Goal: Transaction & Acquisition: Purchase product/service

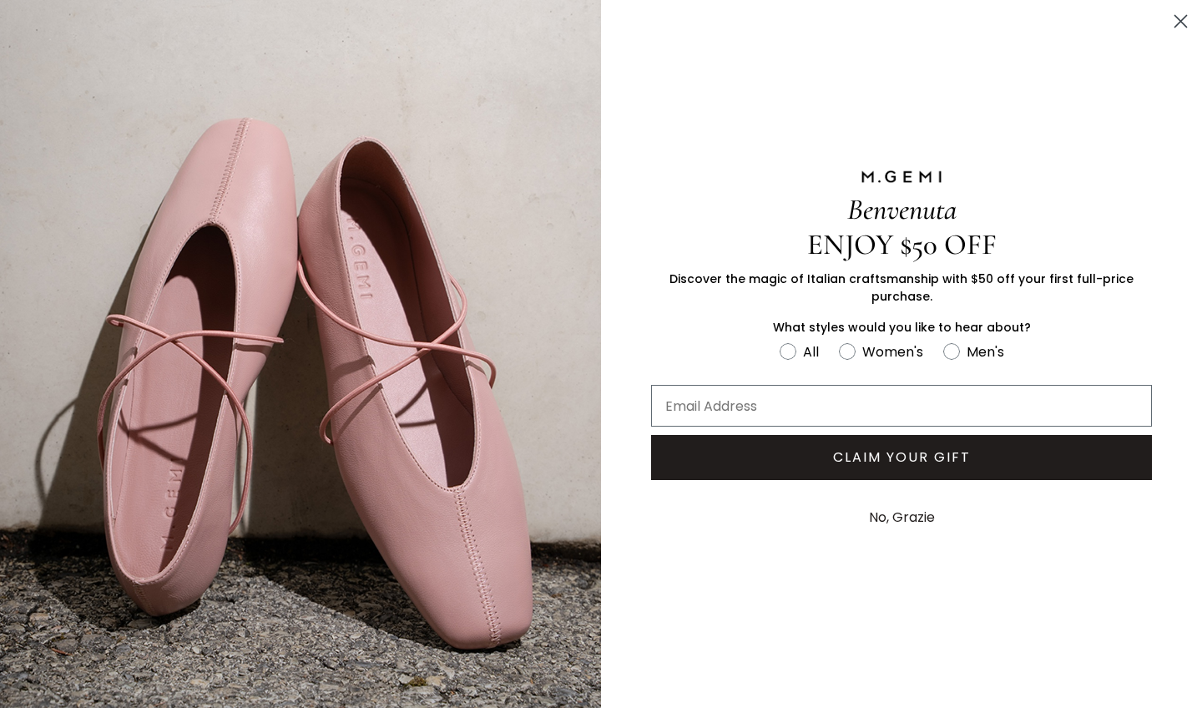
click at [1179, 16] on circle "Close dialog" at bounding box center [1181, 22] width 28 height 28
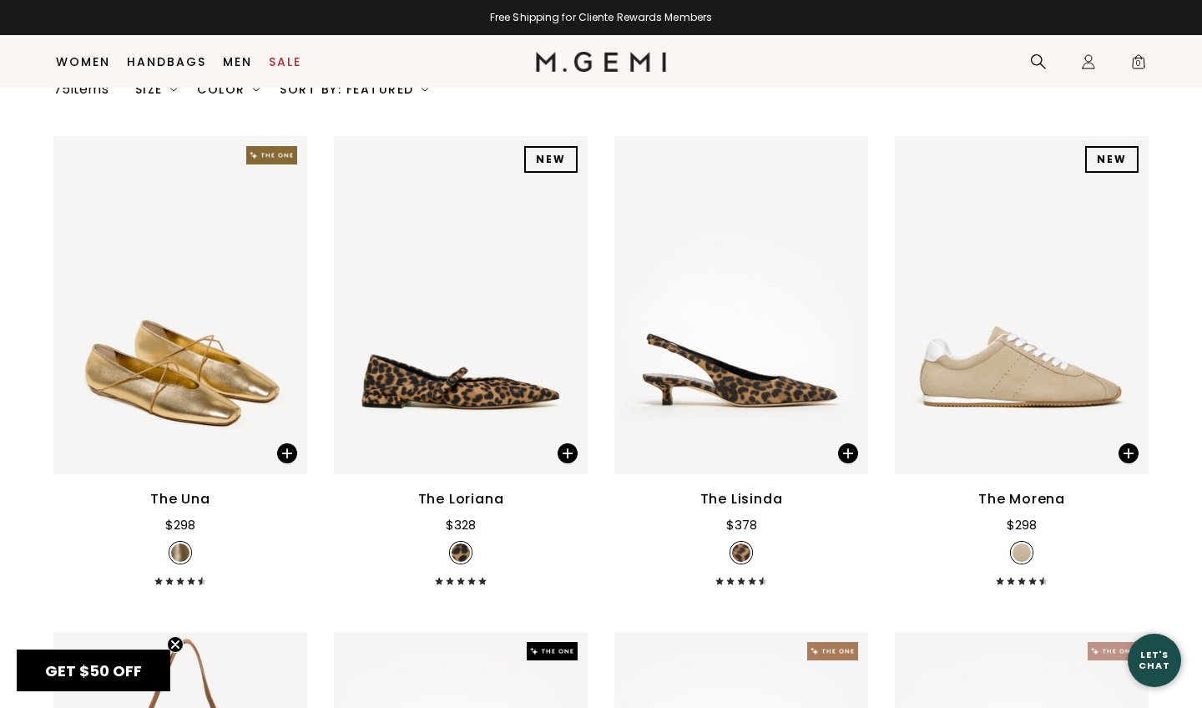
click at [357, 96] on div "Sort By: Featured" at bounding box center [354, 89] width 149 height 13
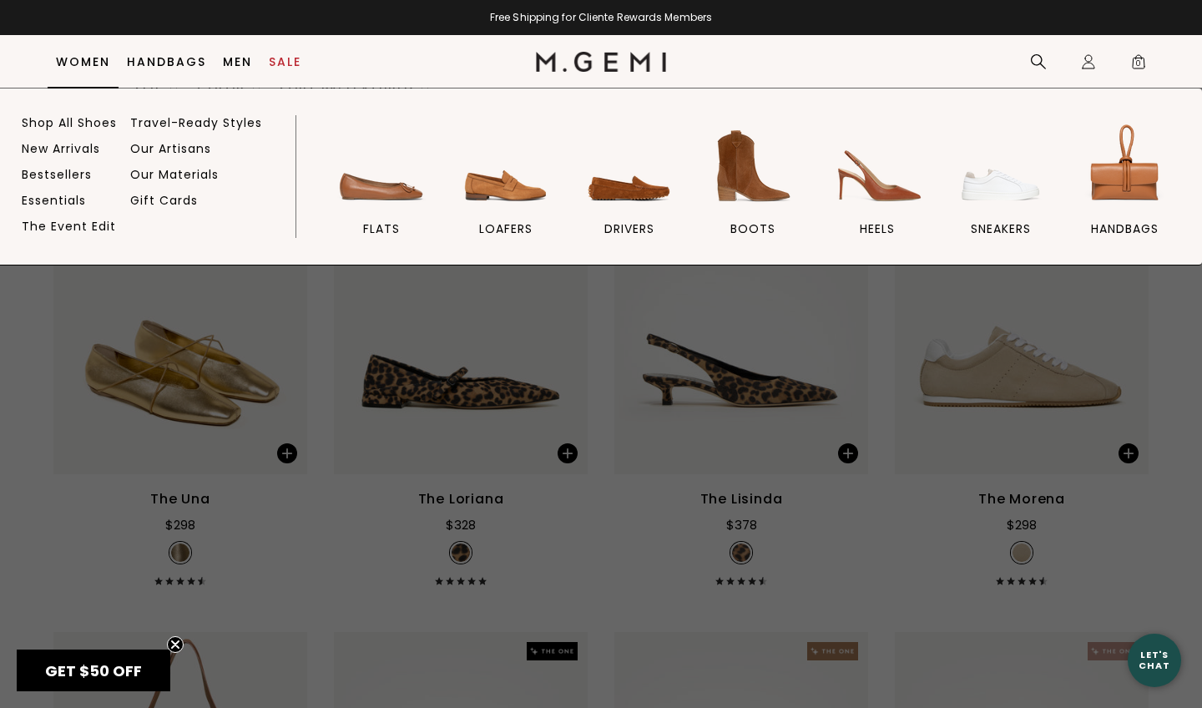
click at [93, 62] on link "Women" at bounding box center [83, 61] width 54 height 13
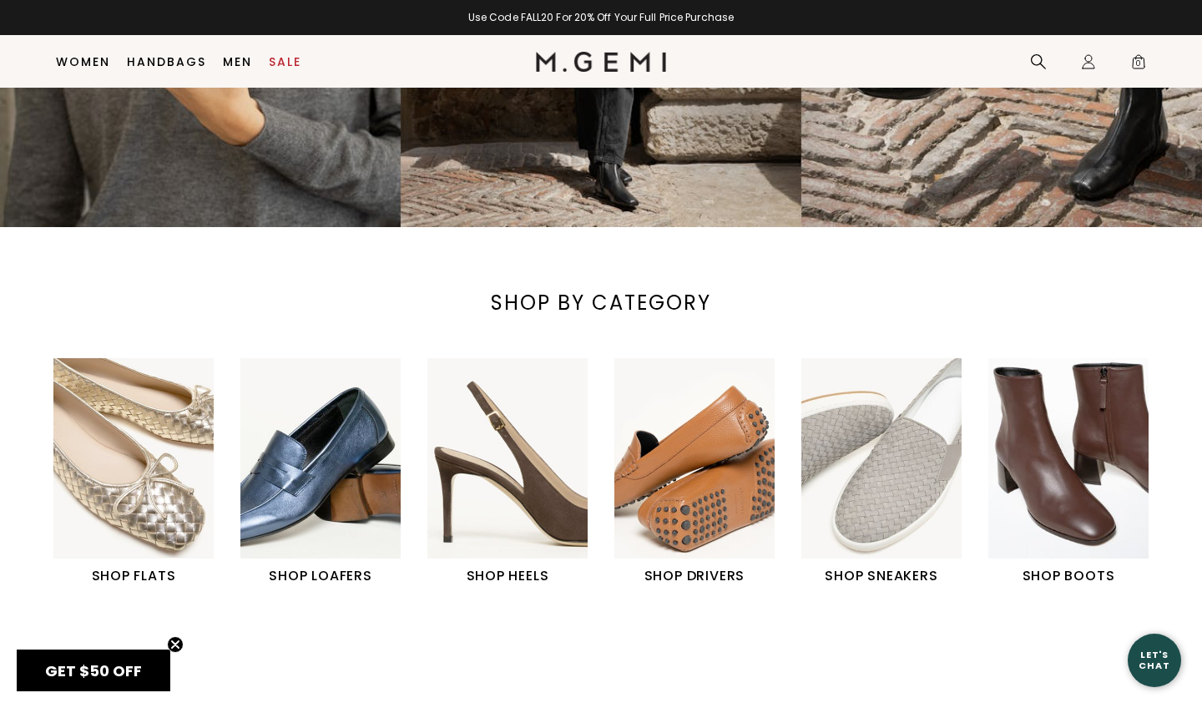
scroll to position [371, 0]
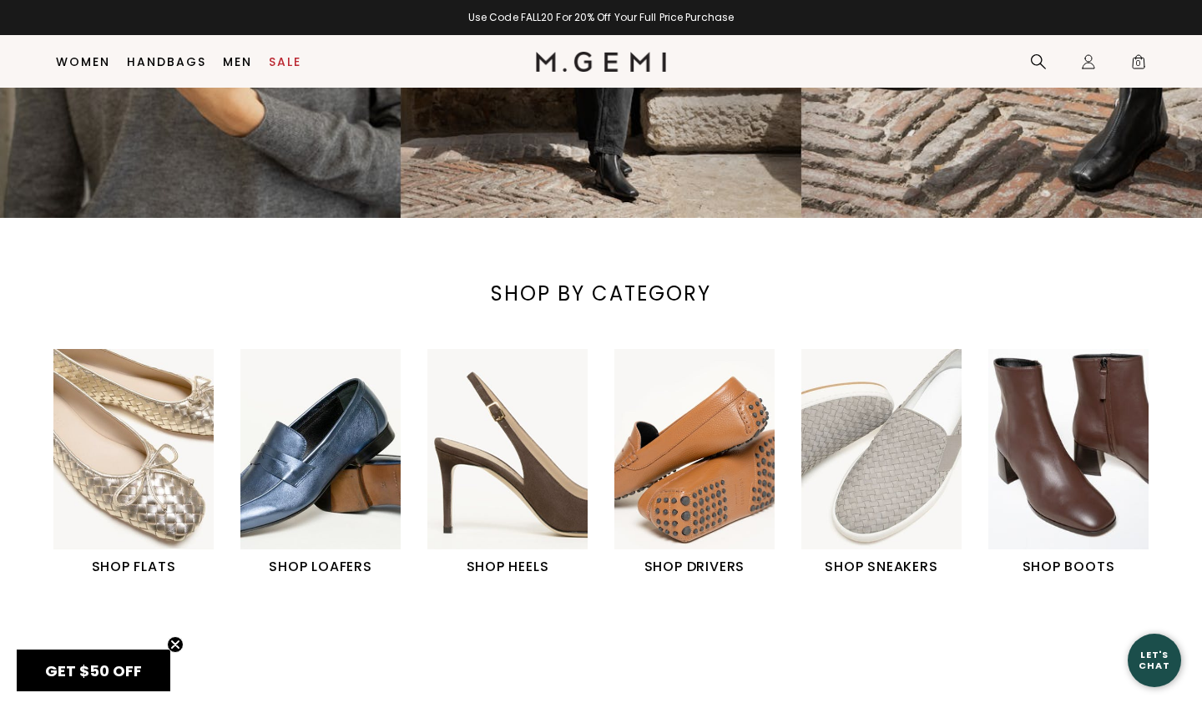
click at [1084, 513] on img "6 / 6" at bounding box center [1068, 449] width 160 height 200
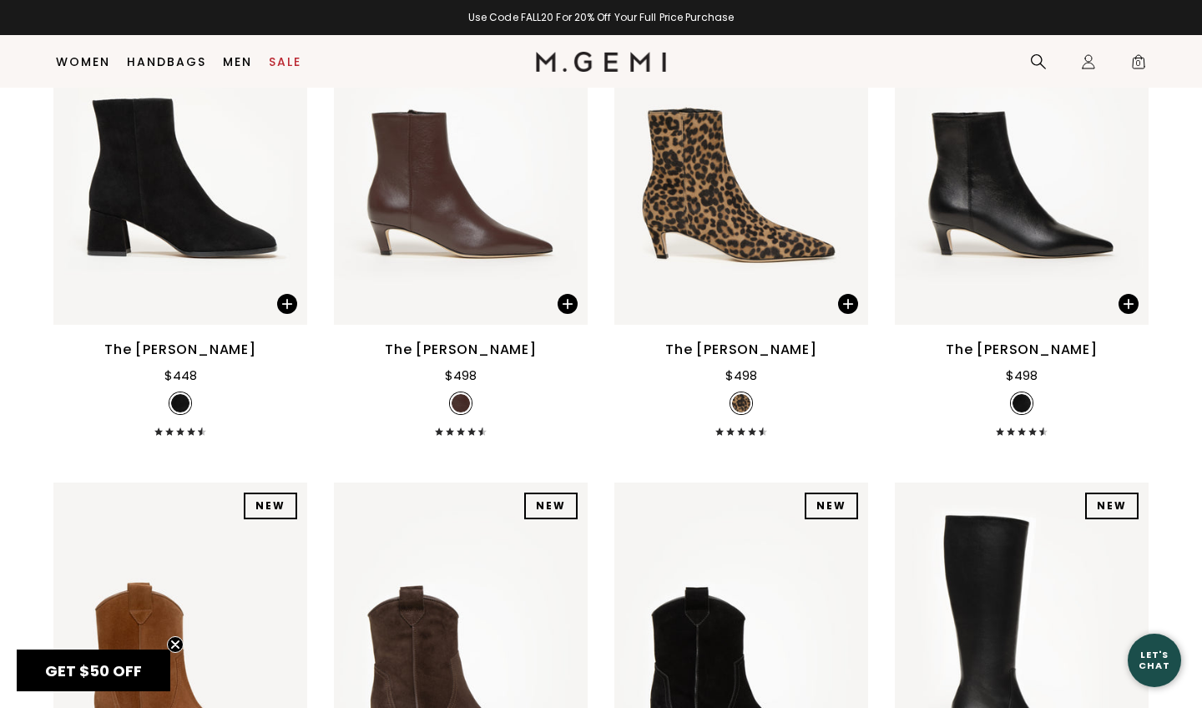
scroll to position [1311, 0]
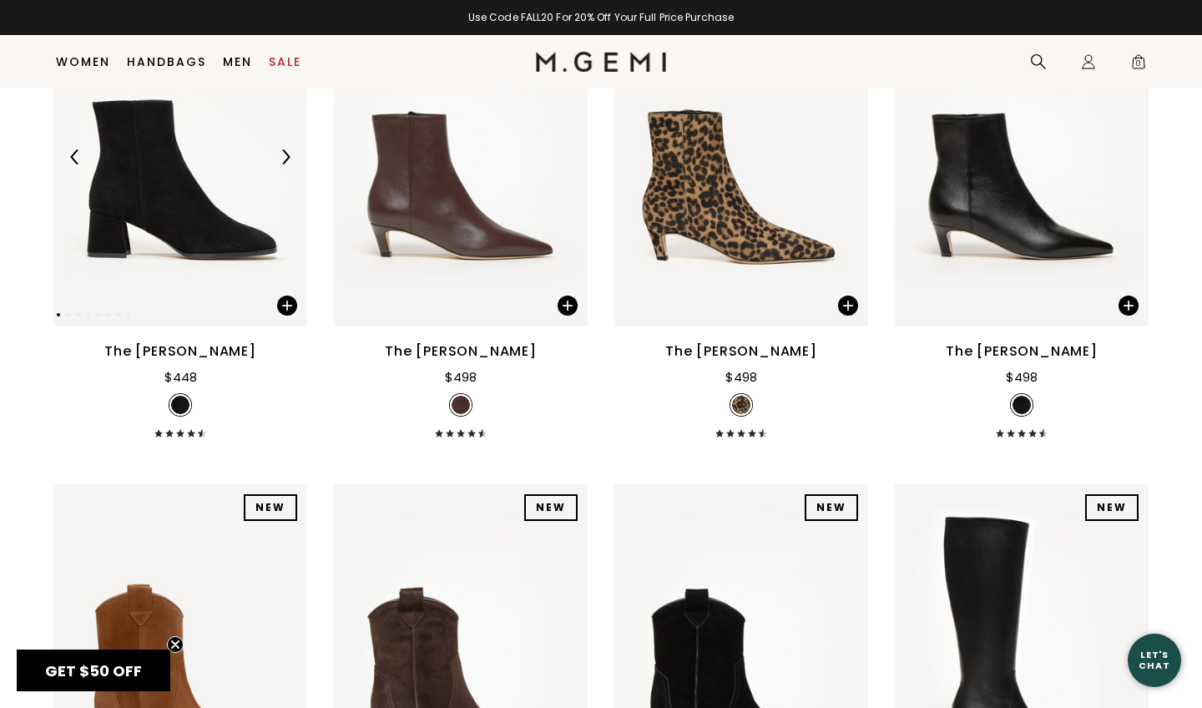
click at [208, 228] on img at bounding box center [180, 157] width 254 height 338
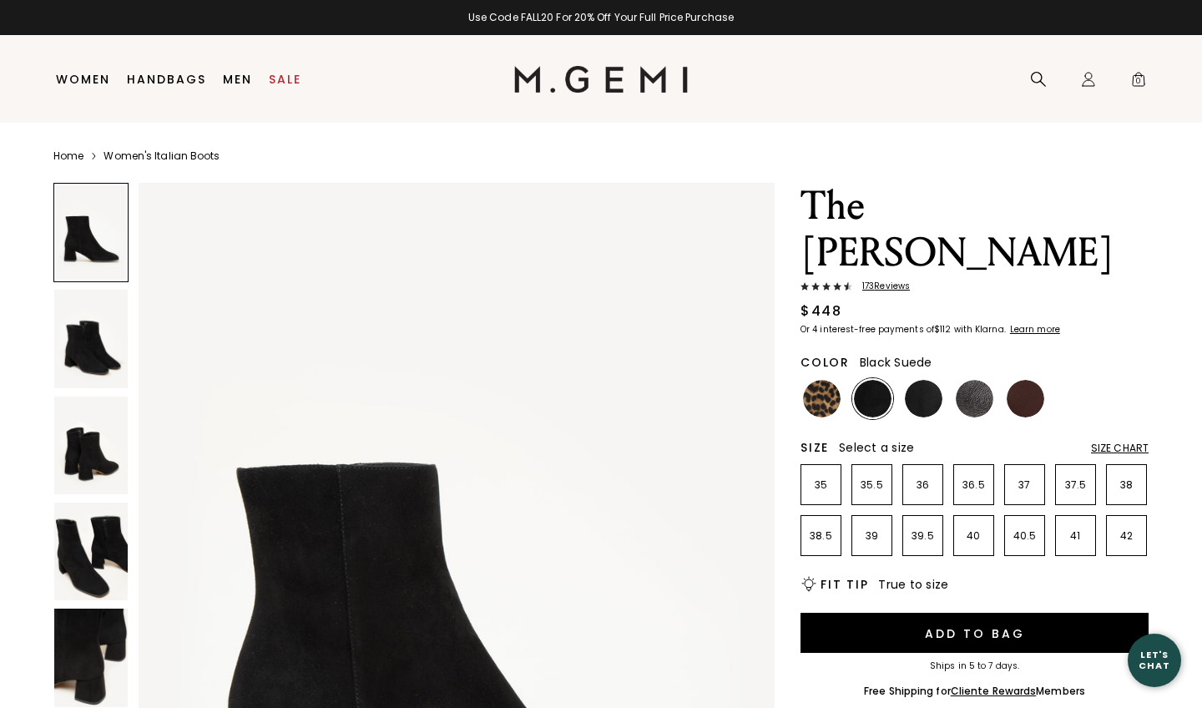
click at [100, 458] on img at bounding box center [90, 445] width 73 height 98
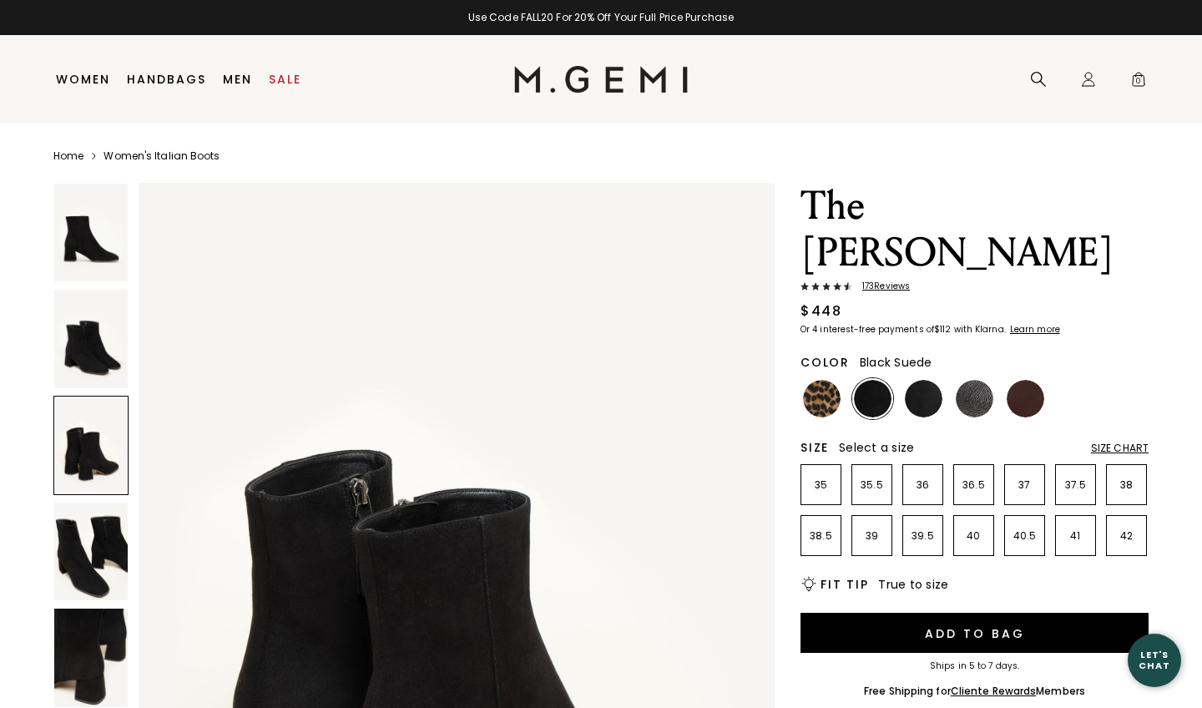
click at [92, 566] on img at bounding box center [90, 551] width 73 height 98
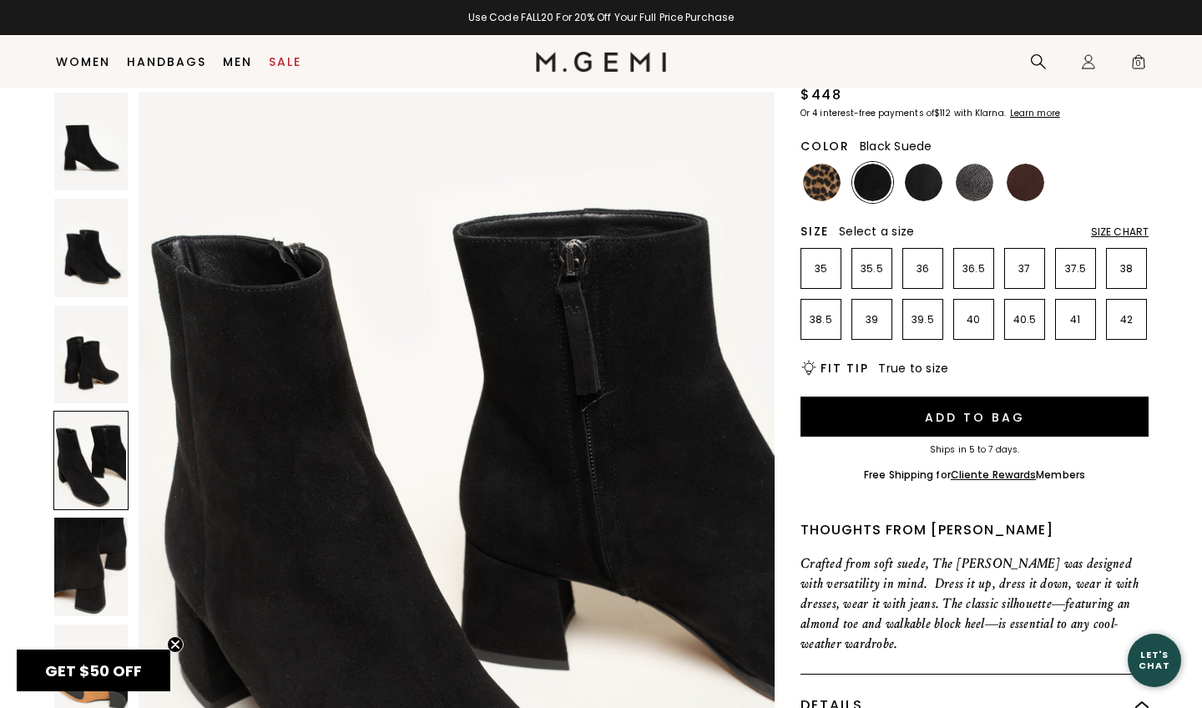
scroll to position [185, 0]
